Goal: Information Seeking & Learning: Learn about a topic

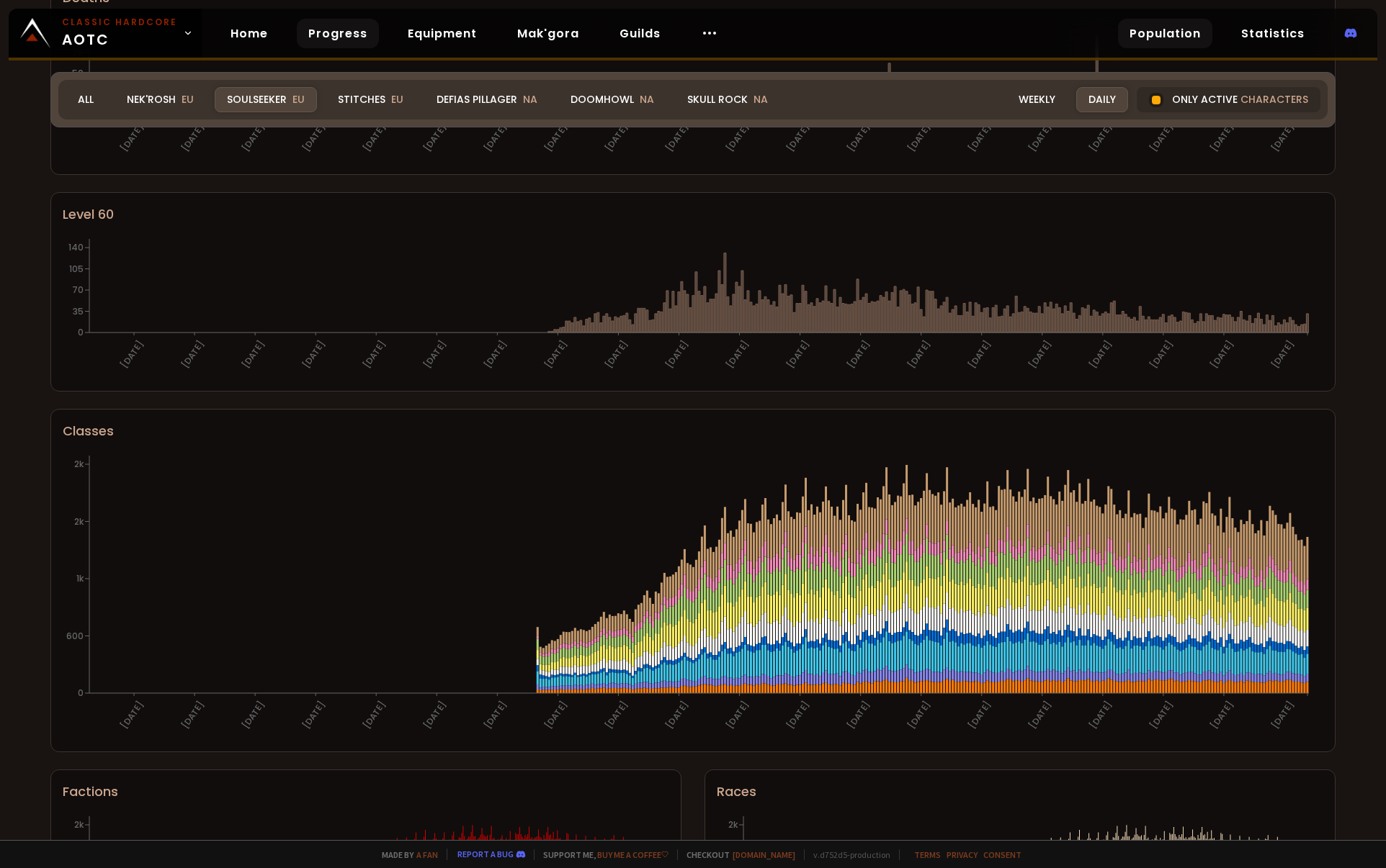
scroll to position [314, 0]
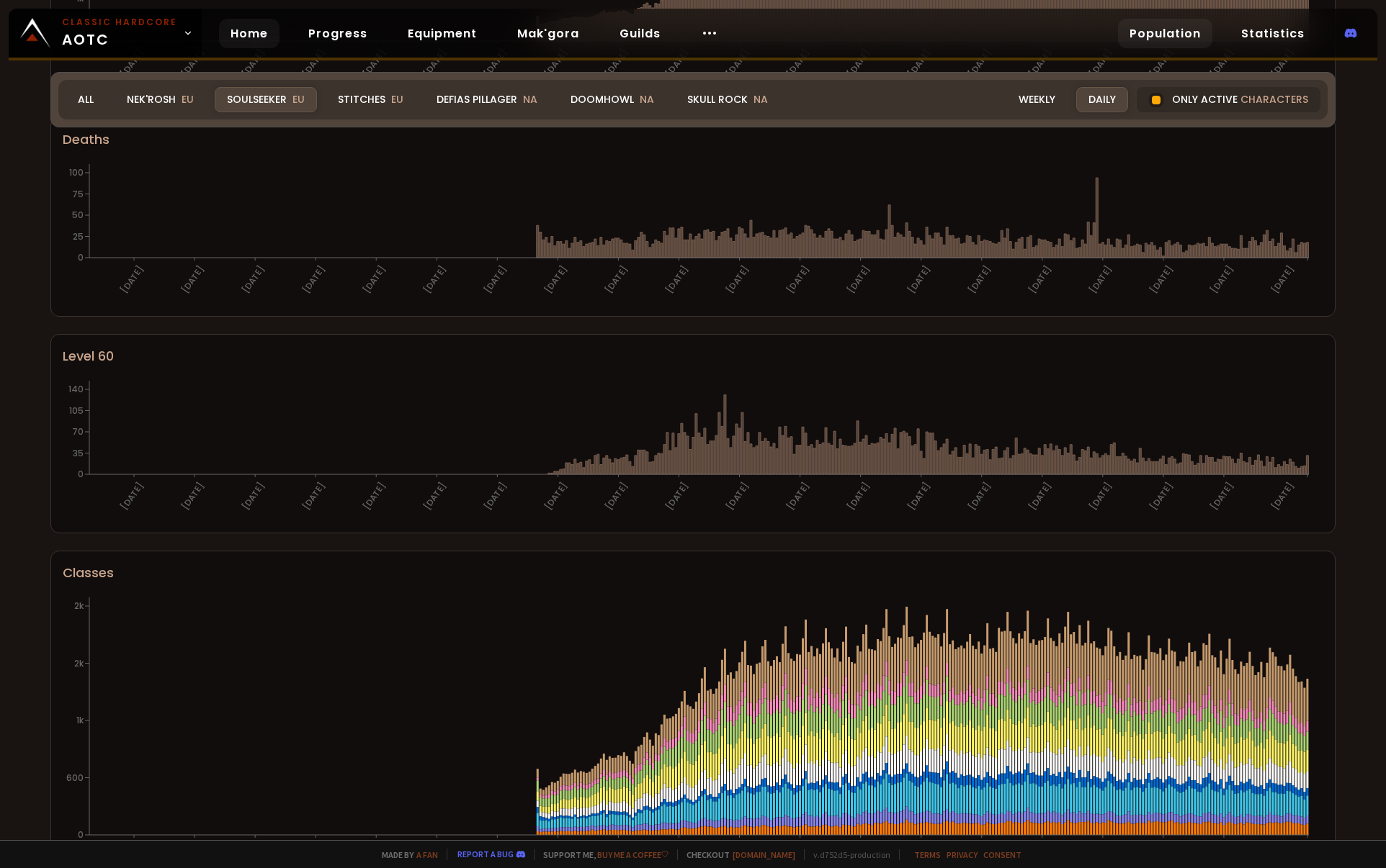
click at [250, 28] on link "Home" at bounding box center [249, 33] width 60 height 29
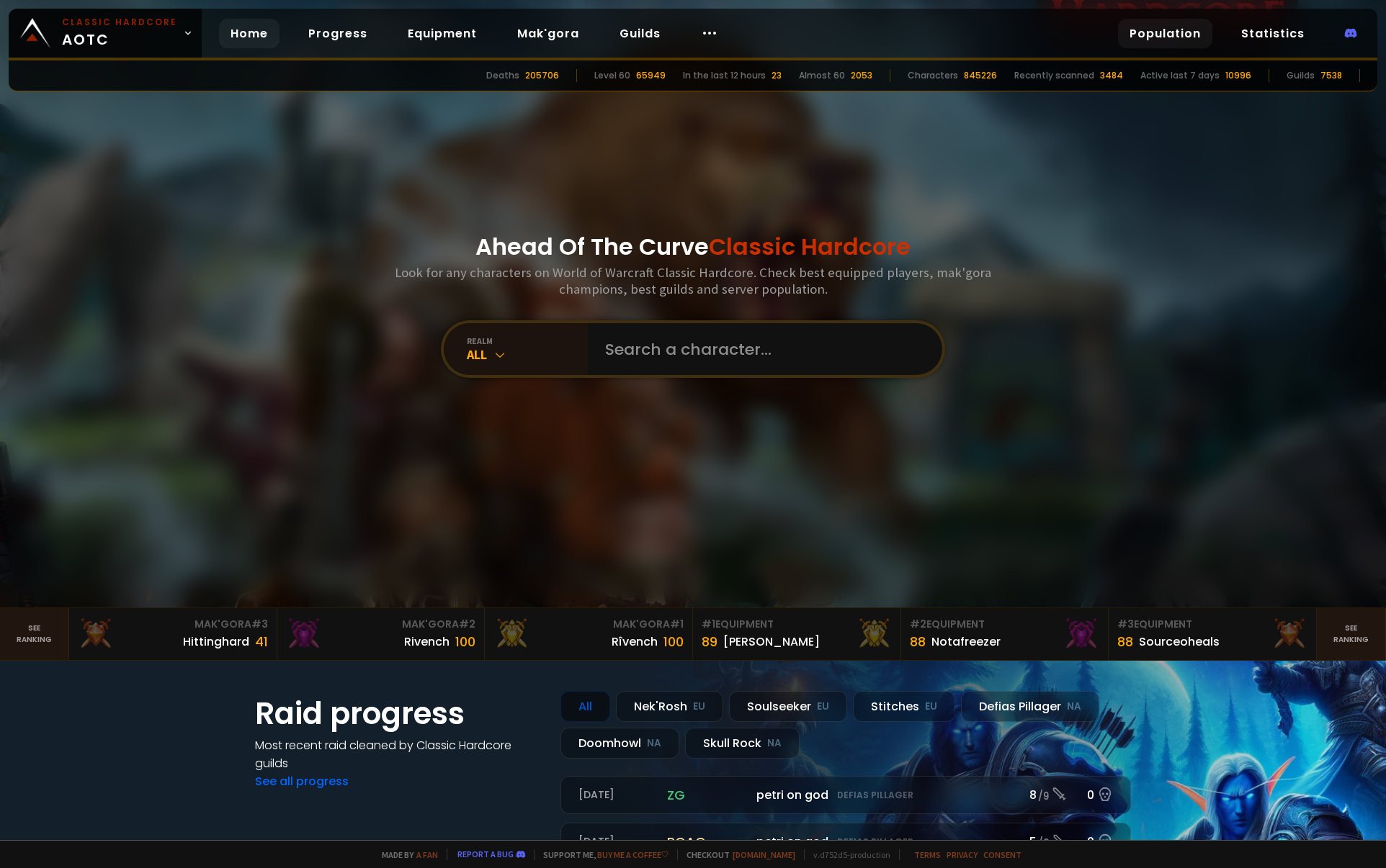
click at [1197, 33] on link "Population" at bounding box center [1165, 33] width 94 height 29
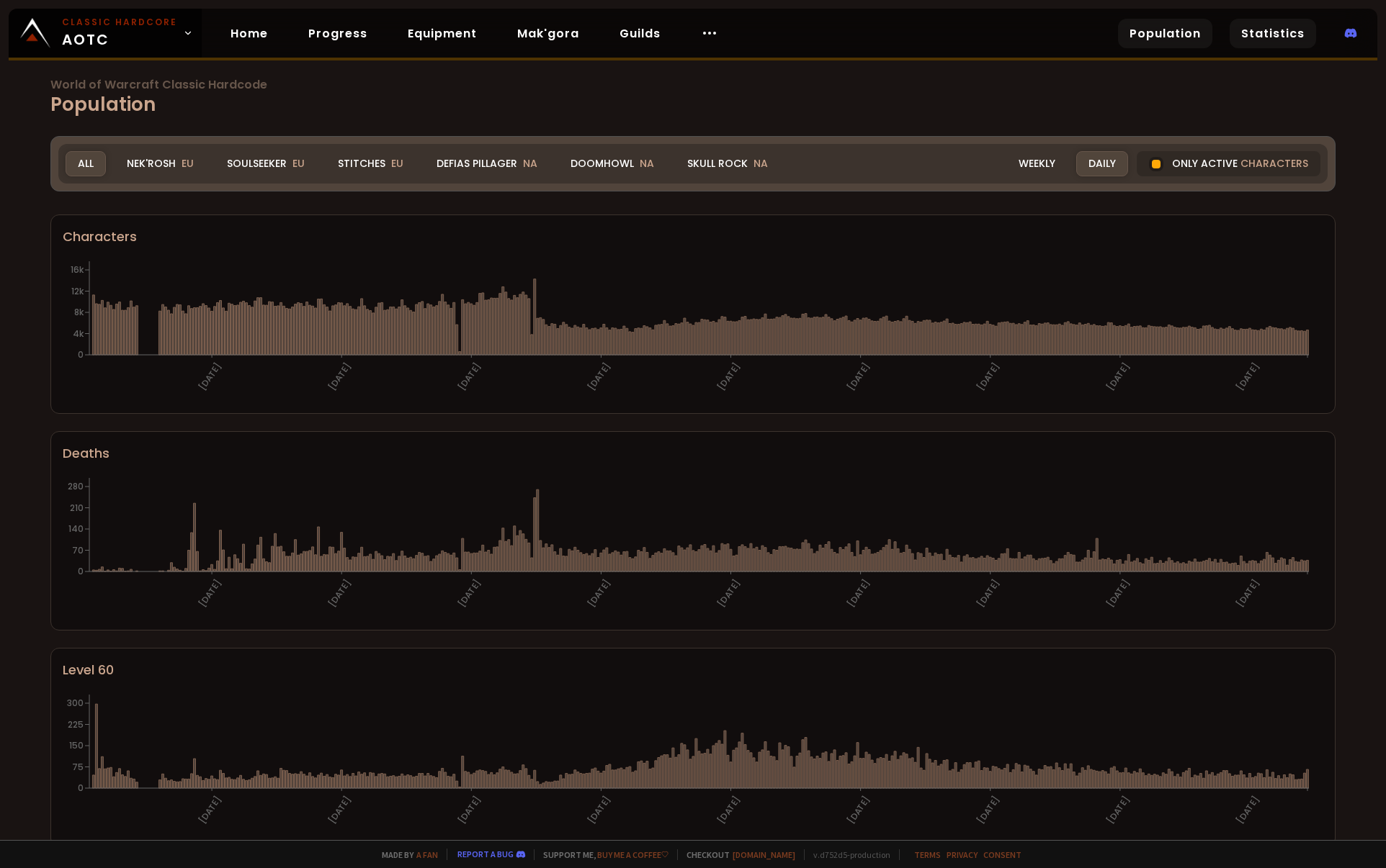
click at [1248, 38] on link "Statistics" at bounding box center [1272, 33] width 86 height 29
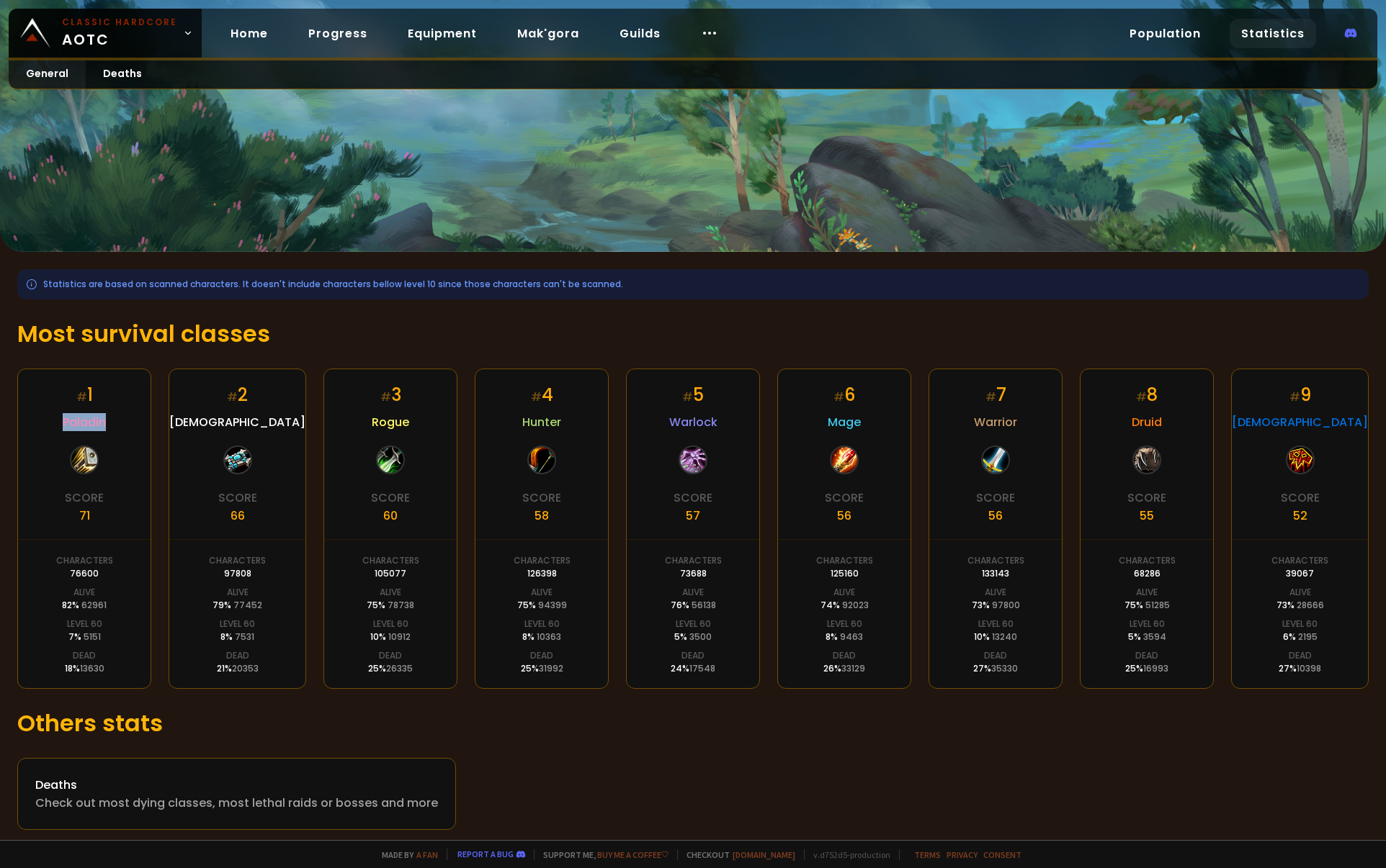
drag, startPoint x: 60, startPoint y: 417, endPoint x: 131, endPoint y: 410, distance: 71.3
click at [123, 411] on div "# 1 Paladin Score 71 Characters 76600 Alive 82 % 62961 Level 60 7 % 5151 Dead 1…" at bounding box center [84, 528] width 134 height 320
click at [132, 410] on div "# 1 Paladin Score 71 Characters 76600 Alive 82 % 62961 Level 60 7 % 5151 Dead 1…" at bounding box center [84, 528] width 134 height 320
click at [457, 37] on link "Equipment" at bounding box center [442, 33] width 93 height 29
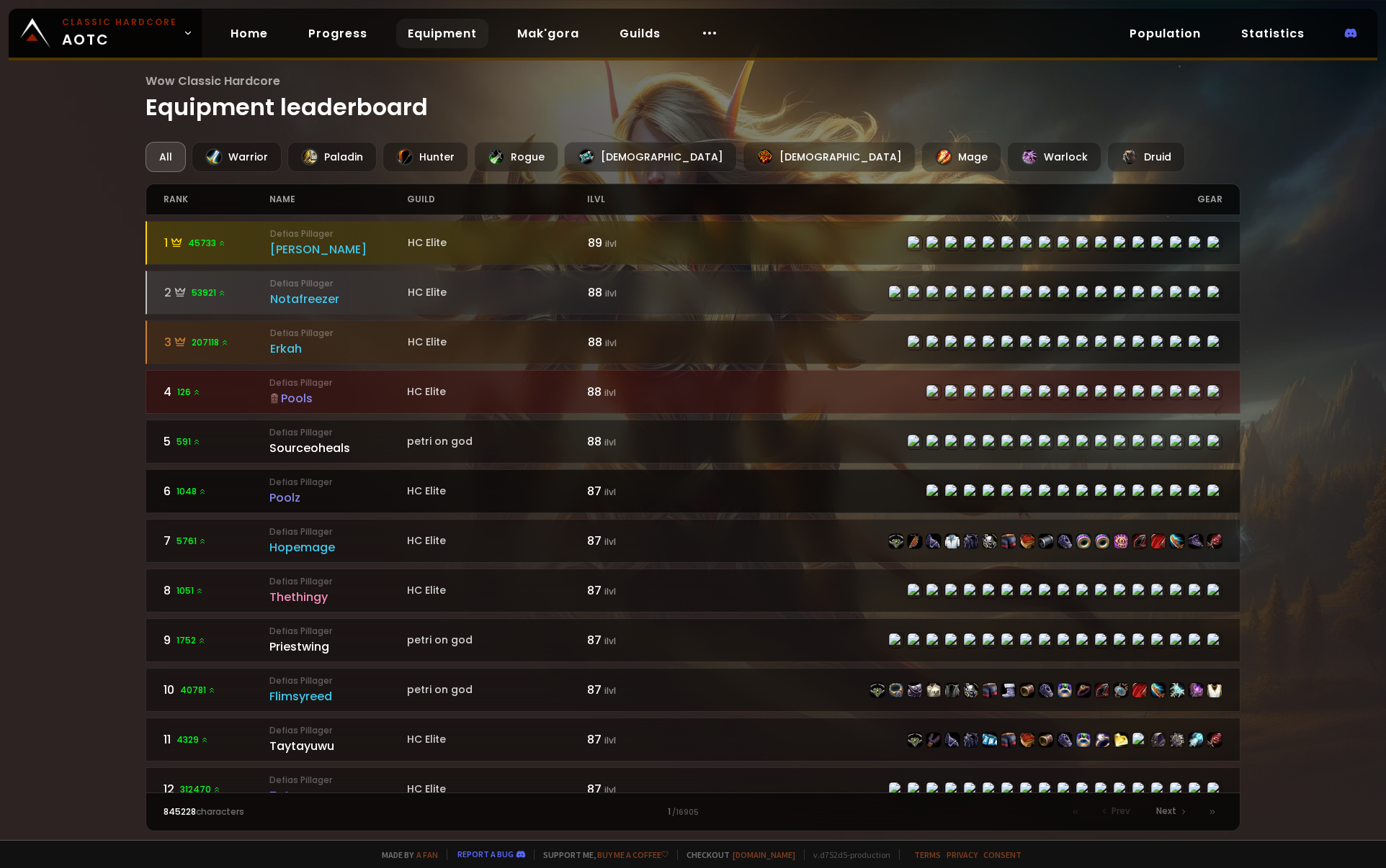
click at [278, 493] on div "Poolz" at bounding box center [338, 498] width 138 height 18
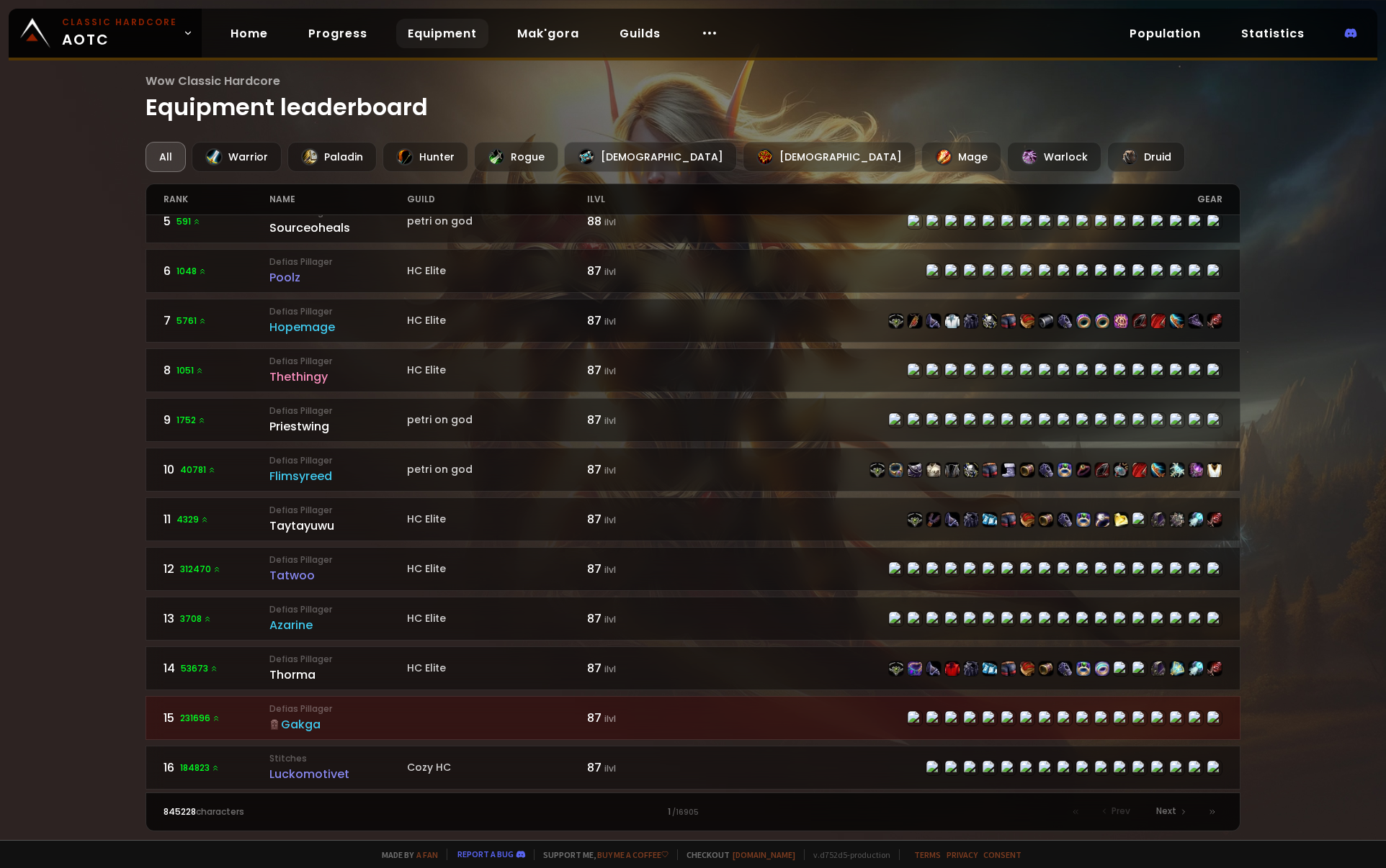
scroll to position [216, 0]
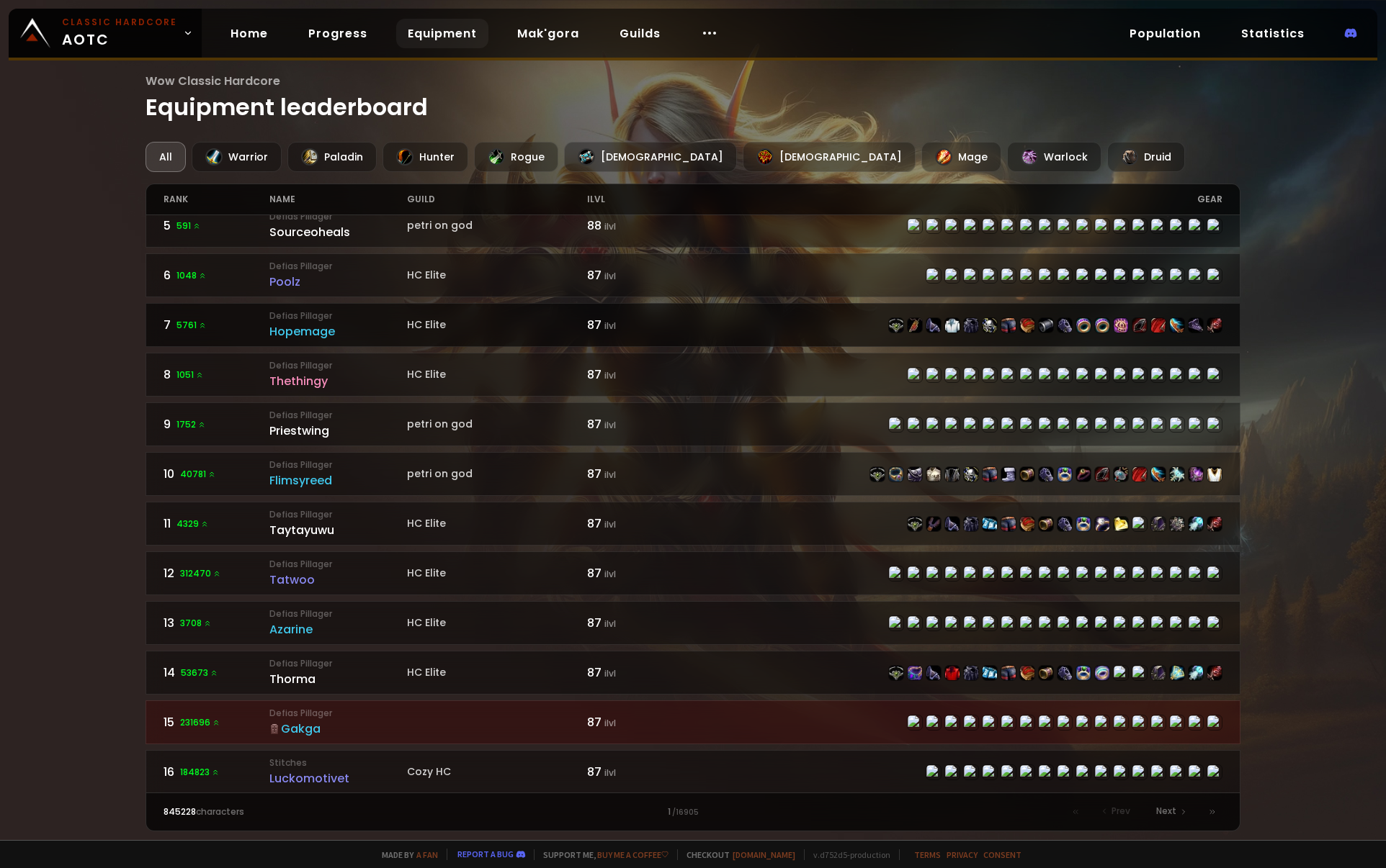
click at [295, 319] on small "Defias Pillager" at bounding box center [338, 316] width 138 height 13
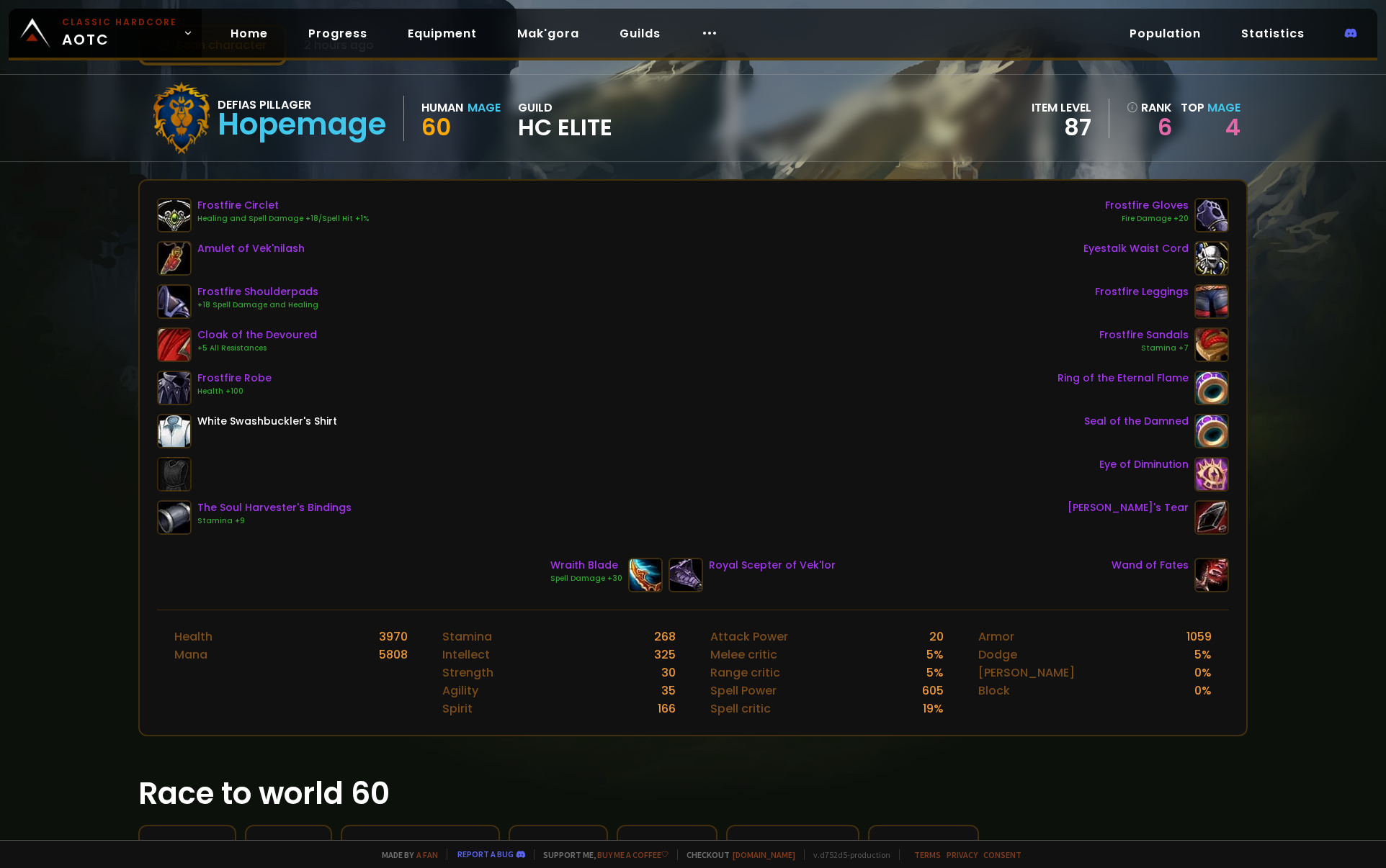
scroll to position [5, 0]
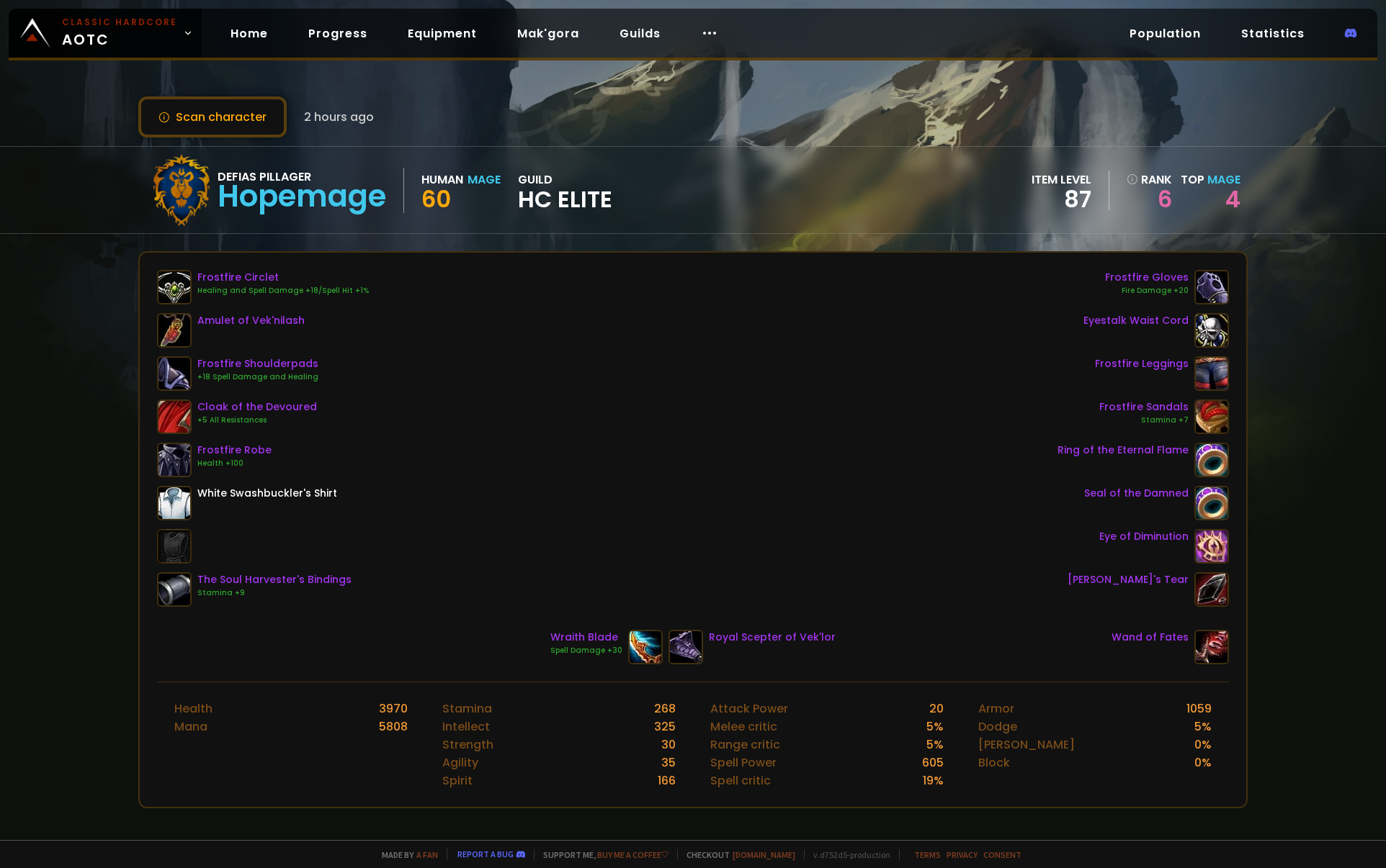
drag, startPoint x: 744, startPoint y: 341, endPoint x: 757, endPoint y: 335, distance: 14.3
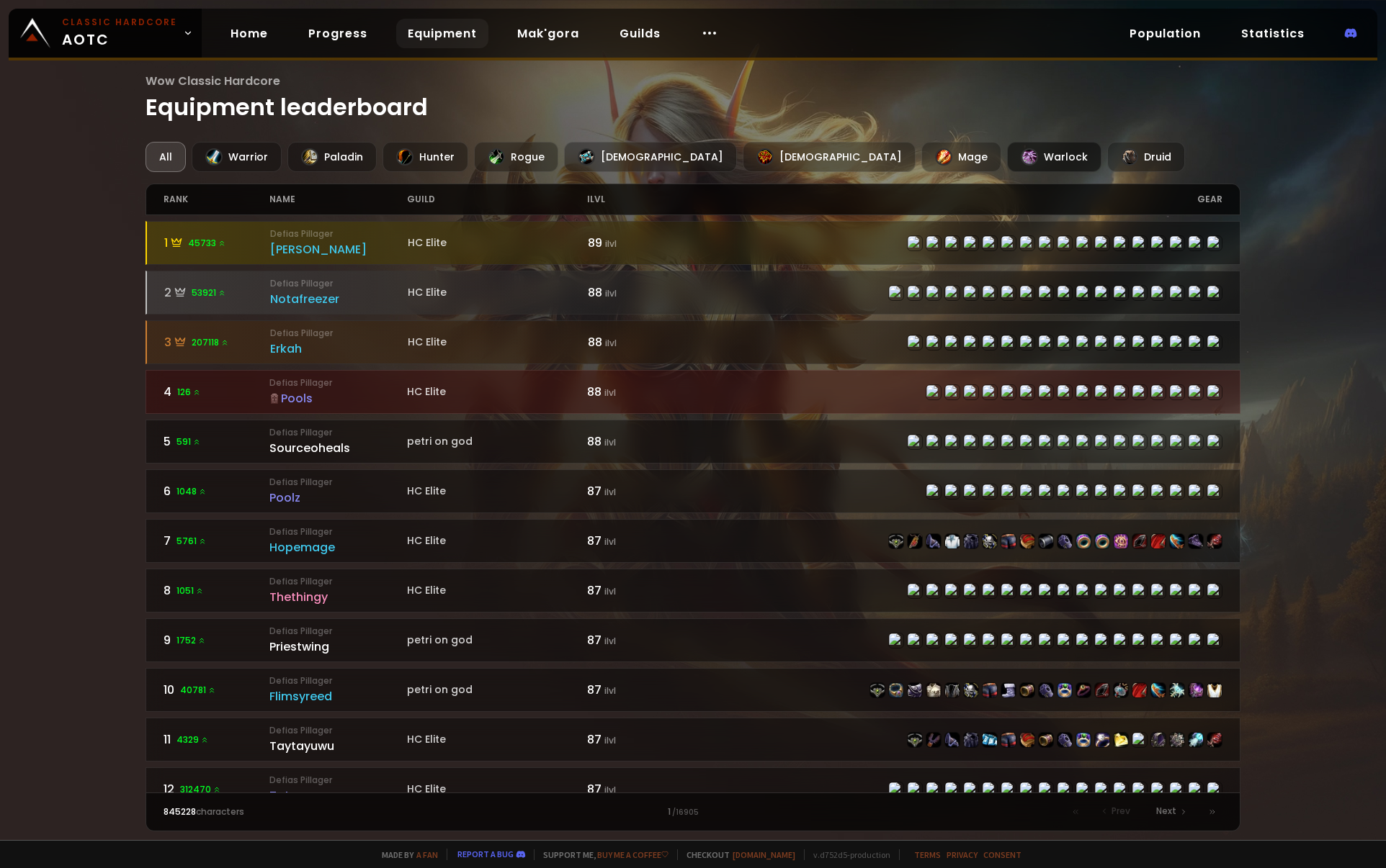
click at [1007, 155] on div "Warlock" at bounding box center [1054, 157] width 94 height 30
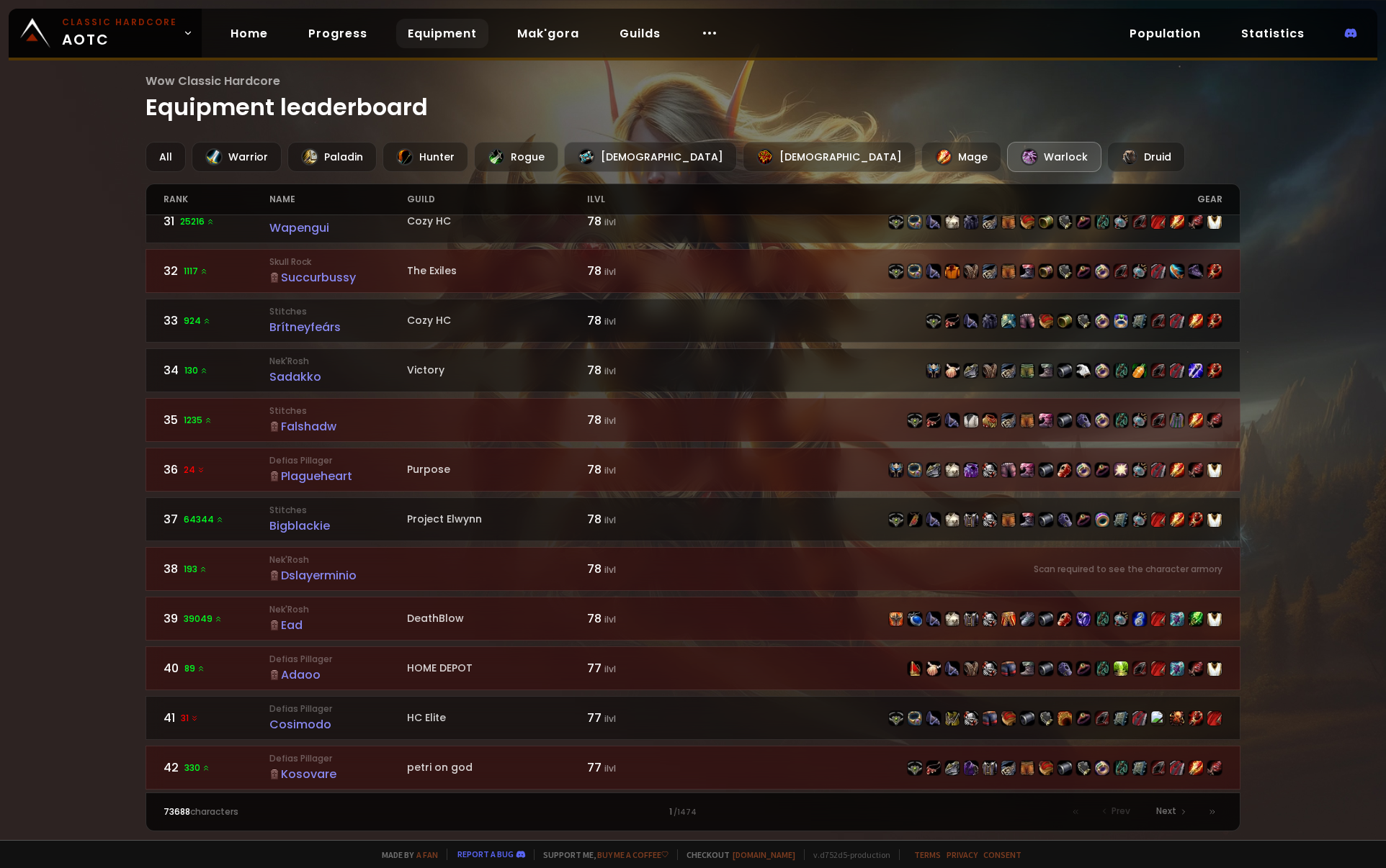
scroll to position [1913, 0]
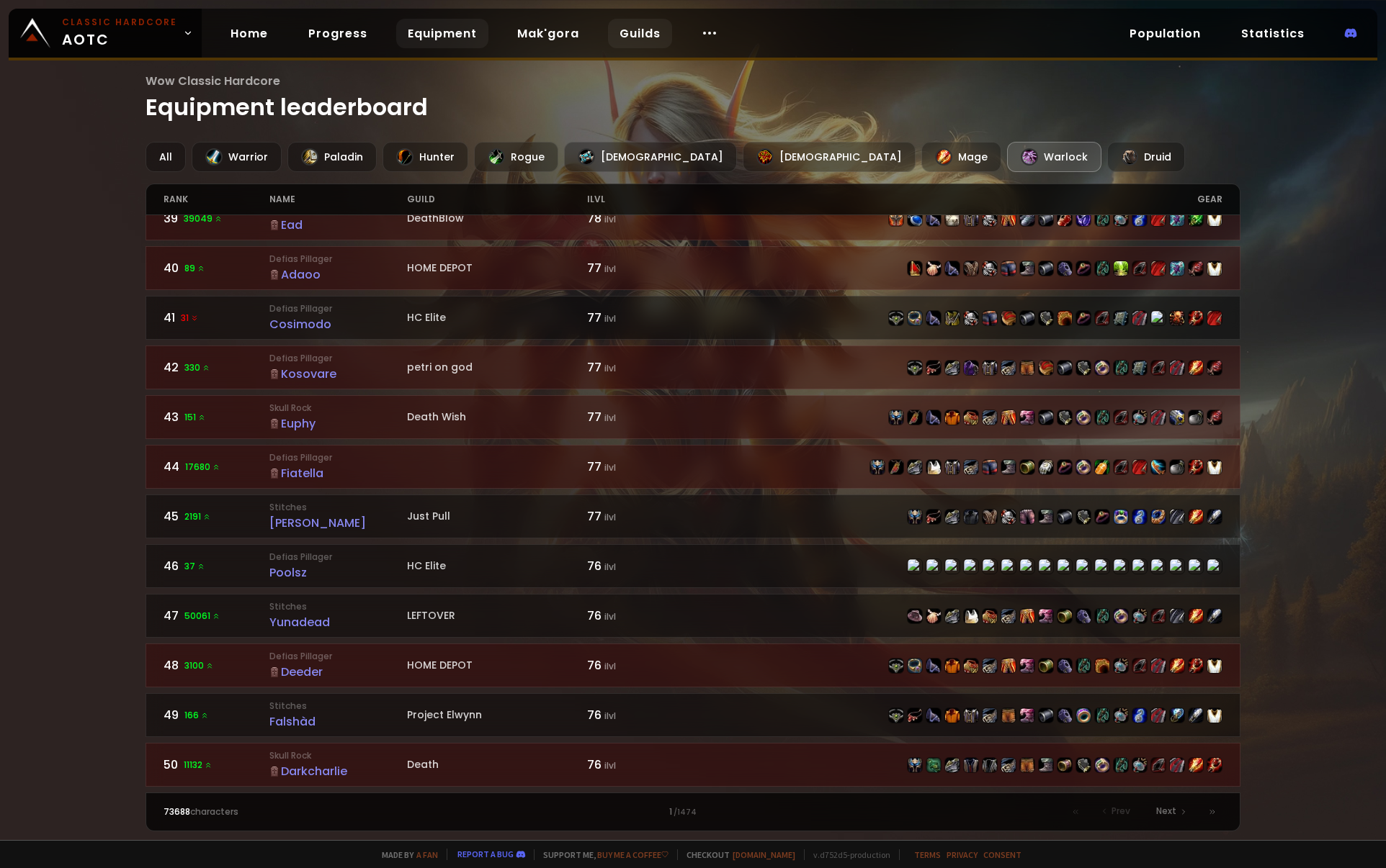
click at [607, 32] on link "Guilds" at bounding box center [640, 33] width 64 height 29
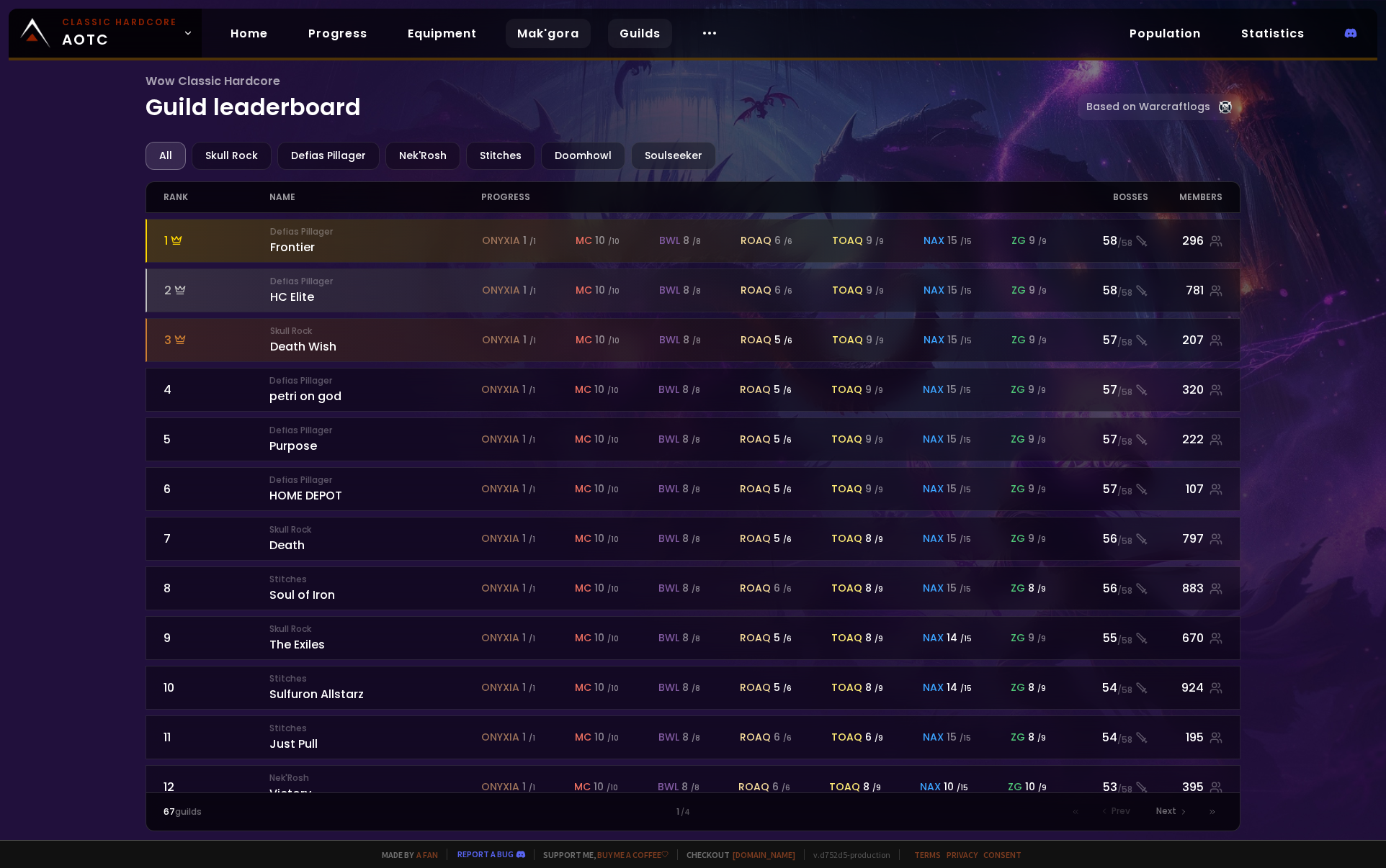
click at [554, 37] on link "Mak'gora" at bounding box center [548, 33] width 85 height 29
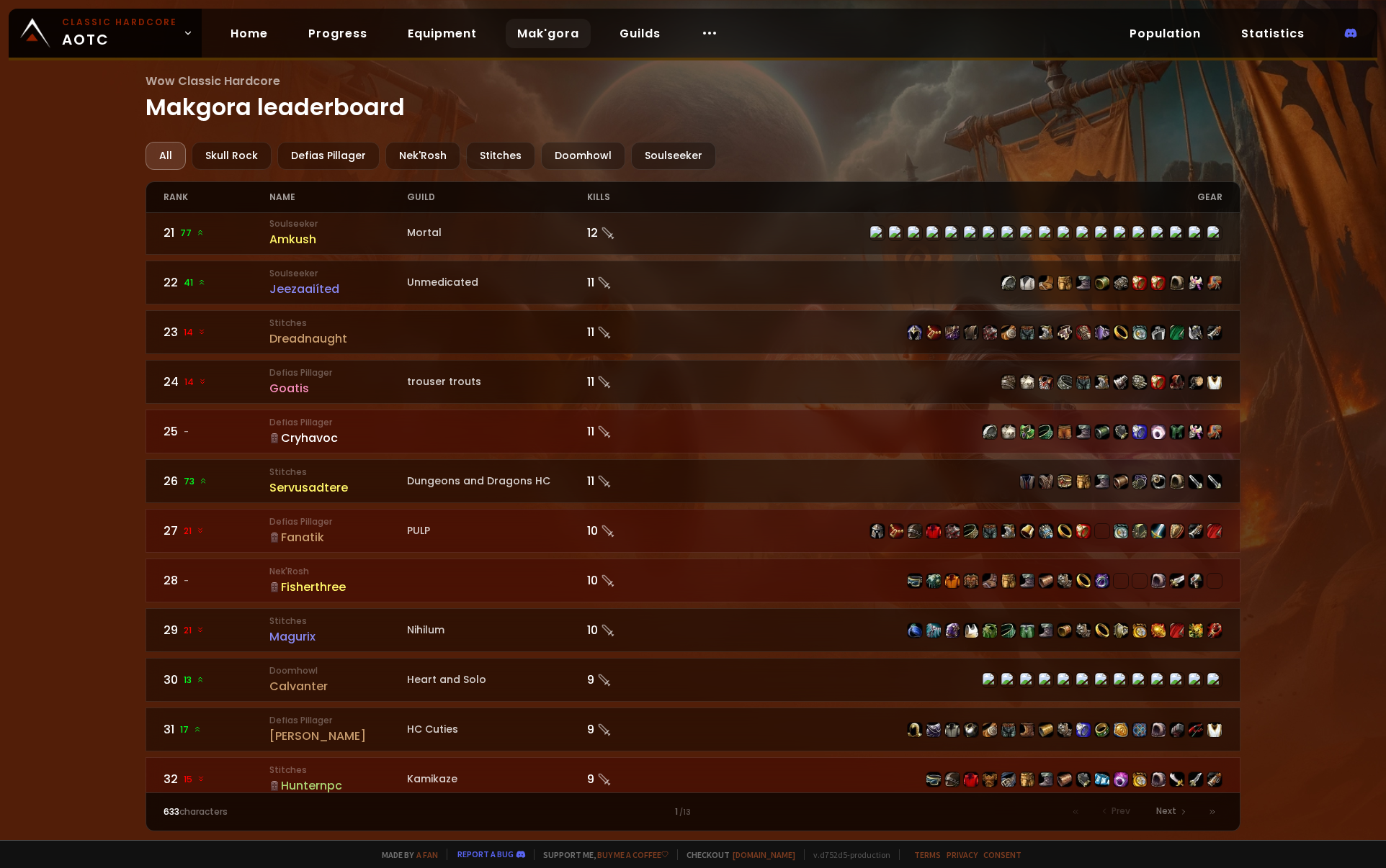
scroll to position [1152, 0]
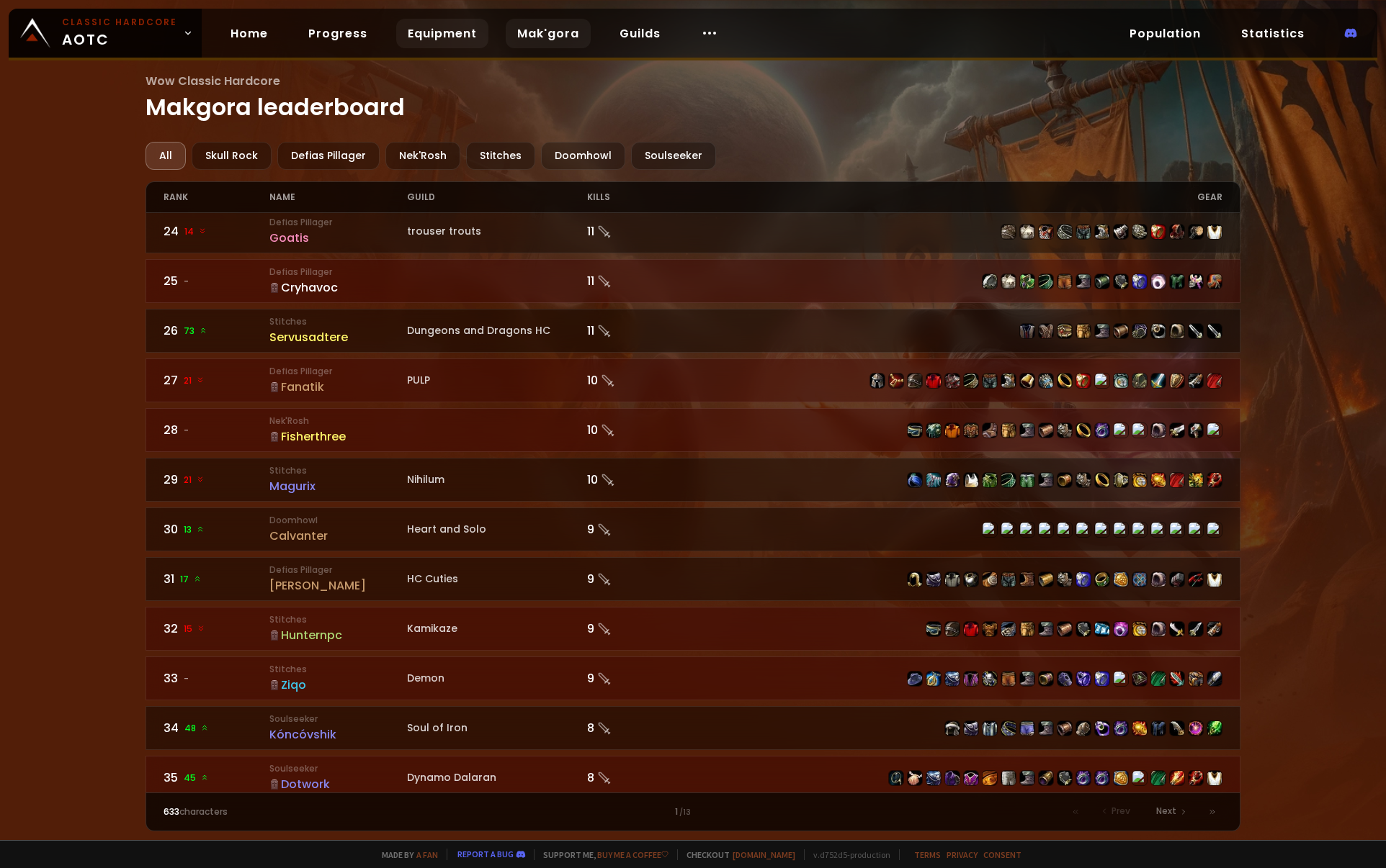
click at [436, 29] on link "Equipment" at bounding box center [442, 33] width 93 height 29
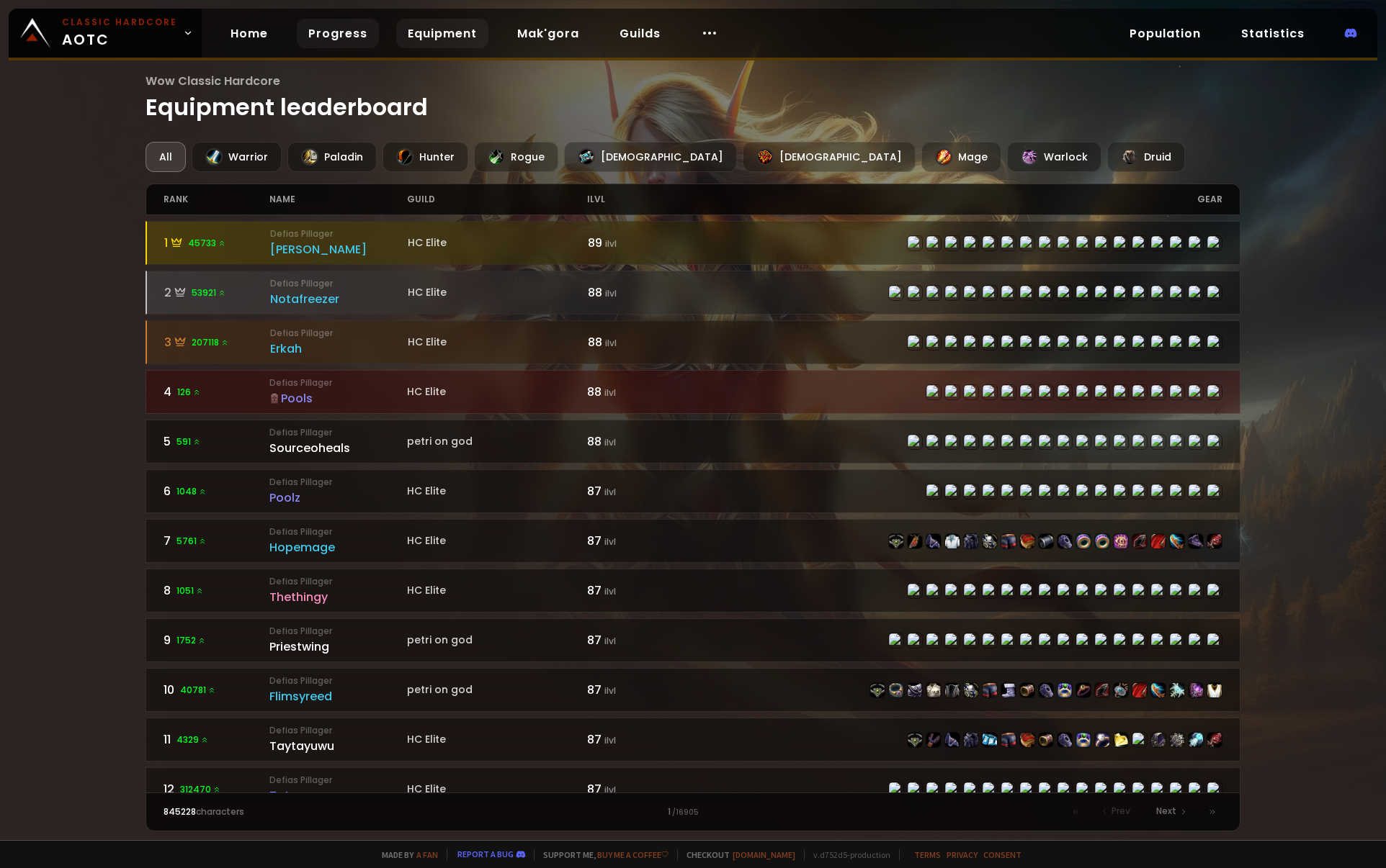
click at [340, 38] on link "Progress" at bounding box center [337, 33] width 82 height 29
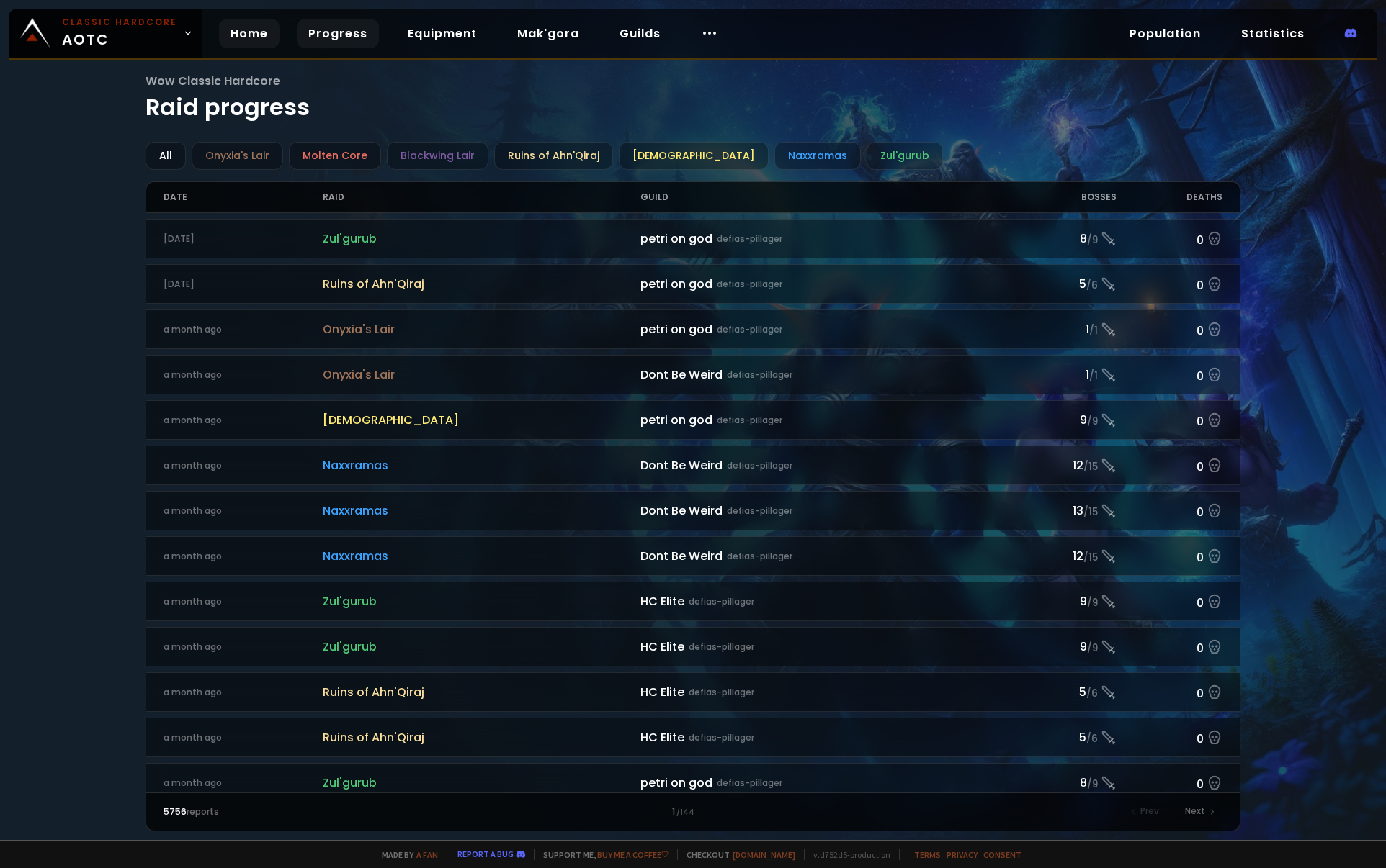
click at [235, 26] on link "Home" at bounding box center [249, 33] width 60 height 29
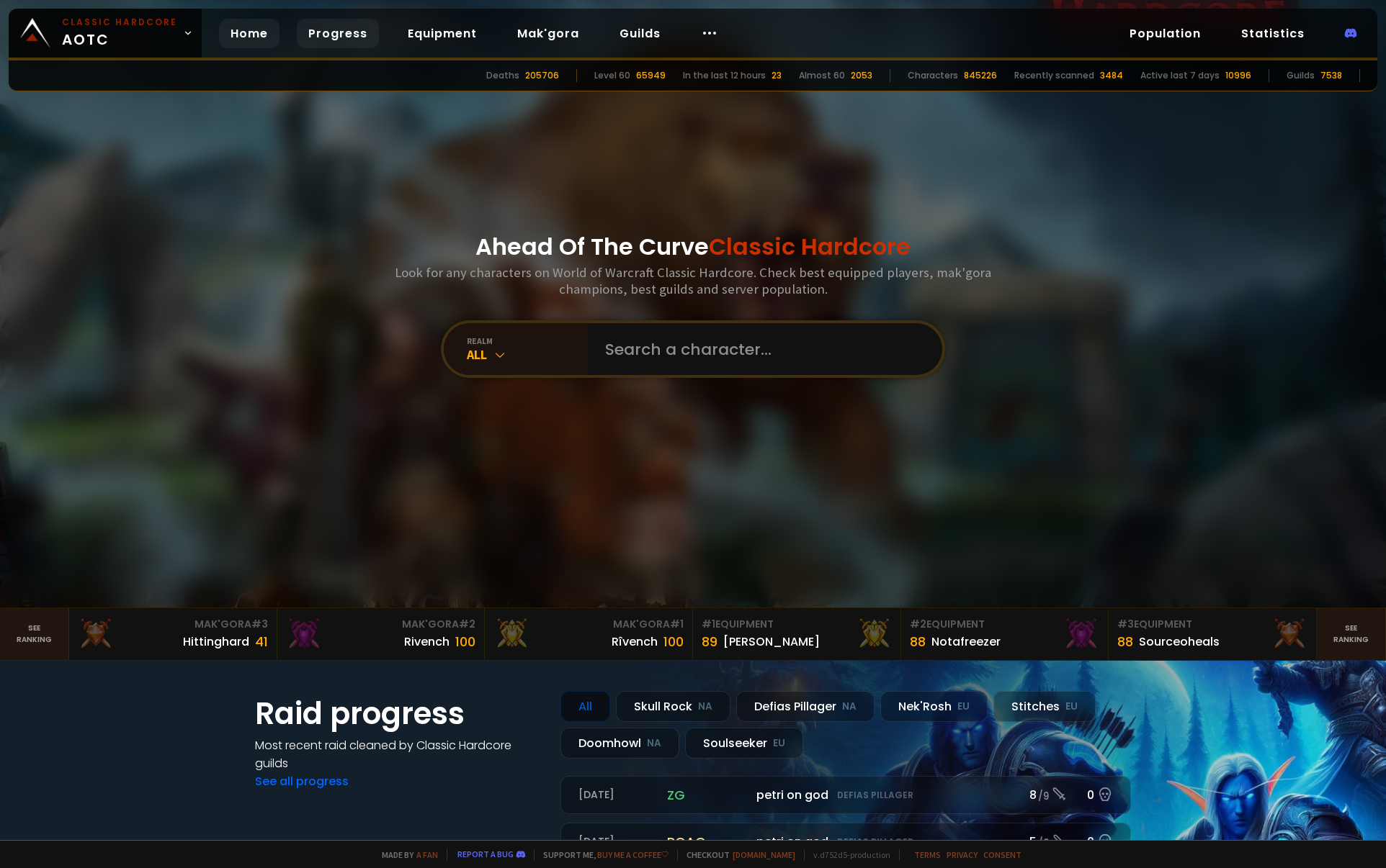
click at [326, 30] on link "Progress" at bounding box center [337, 33] width 82 height 29
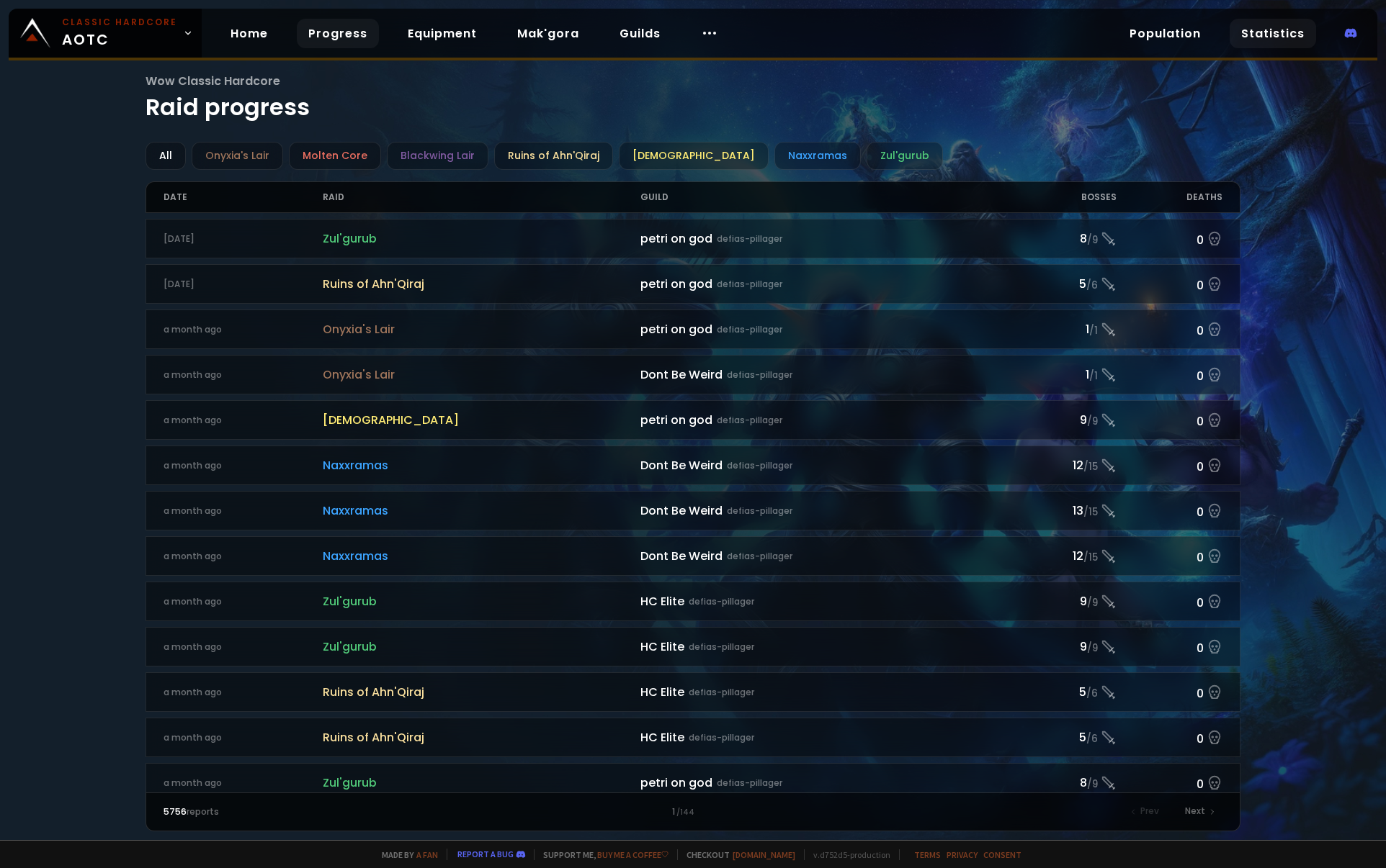
click at [1263, 44] on link "Statistics" at bounding box center [1272, 33] width 86 height 29
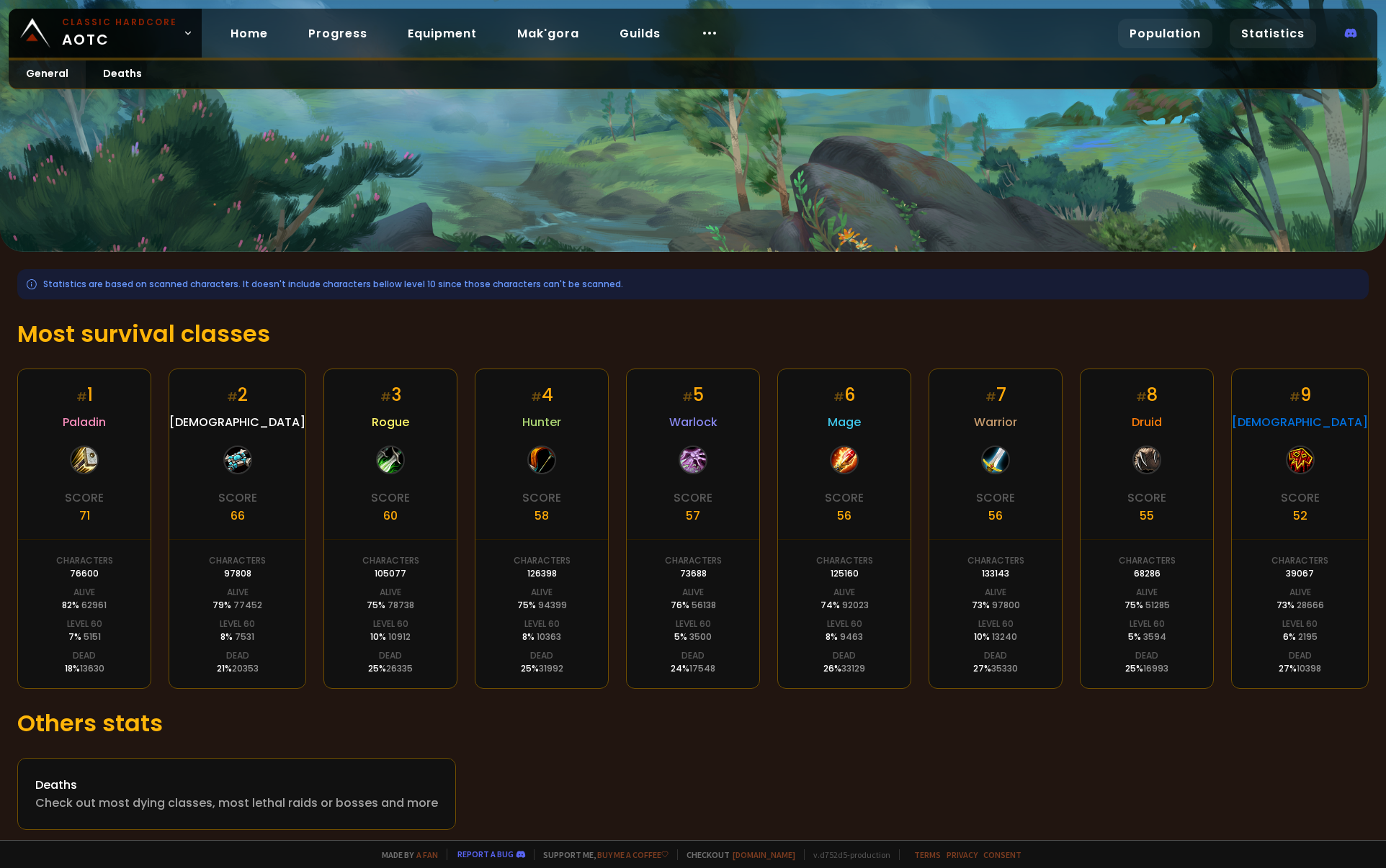
click at [1154, 38] on link "Population" at bounding box center [1165, 33] width 94 height 29
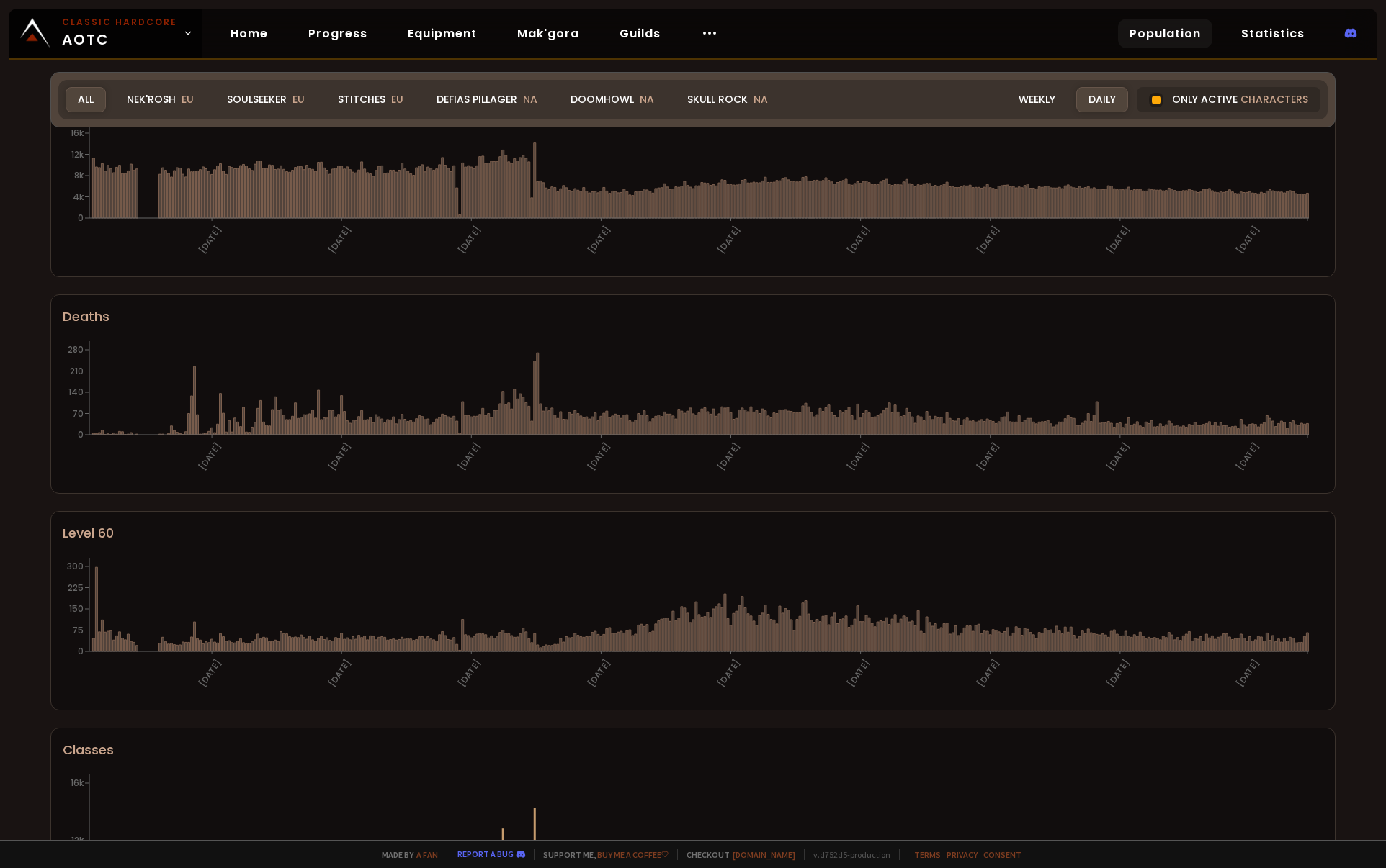
scroll to position [602, 0]
